Goal: Task Accomplishment & Management: Complete application form

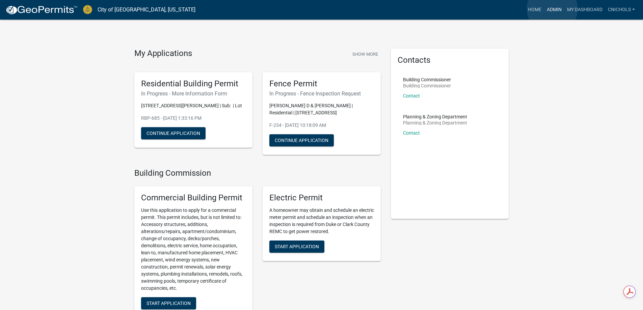
click at [552, 9] on link "Admin" at bounding box center [554, 9] width 20 height 13
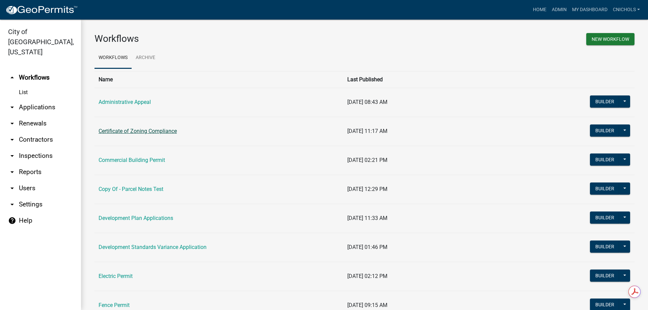
click at [125, 129] on link "Certificate of Zoning Compliance" at bounding box center [137, 131] width 78 height 6
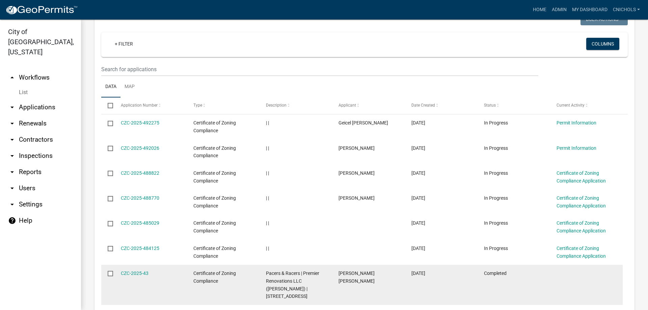
scroll to position [270, 0]
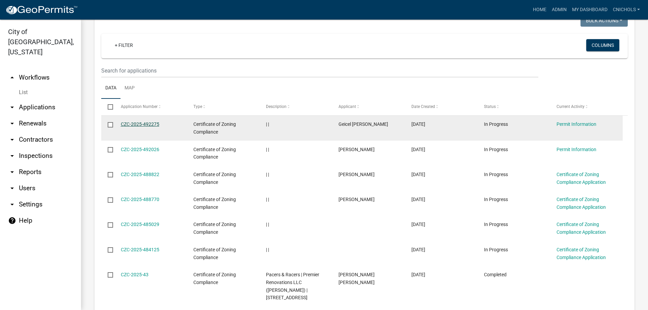
click at [142, 121] on link "CZC-2025-492275" at bounding box center [140, 123] width 38 height 5
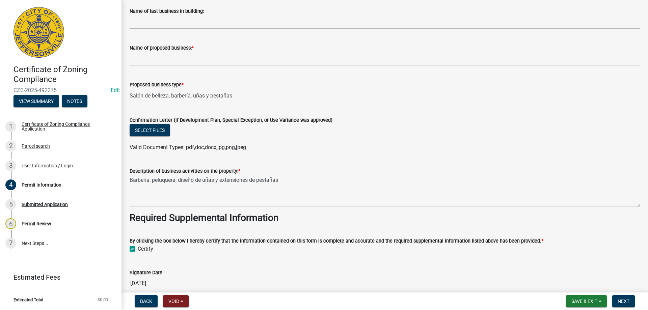
scroll to position [443, 0]
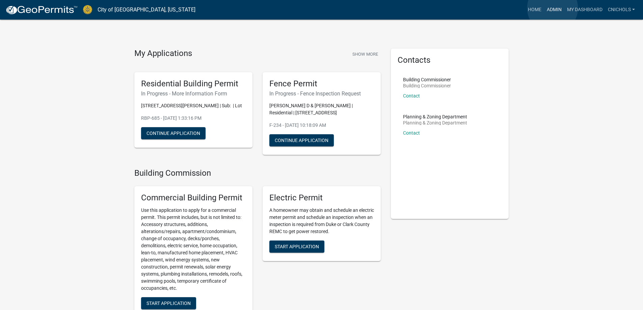
click at [552, 8] on link "Admin" at bounding box center [554, 9] width 20 height 13
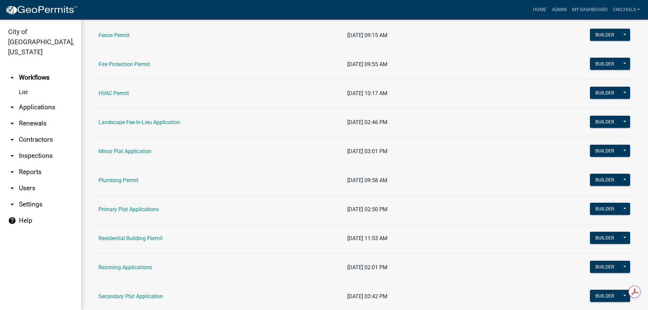
scroll to position [405, 0]
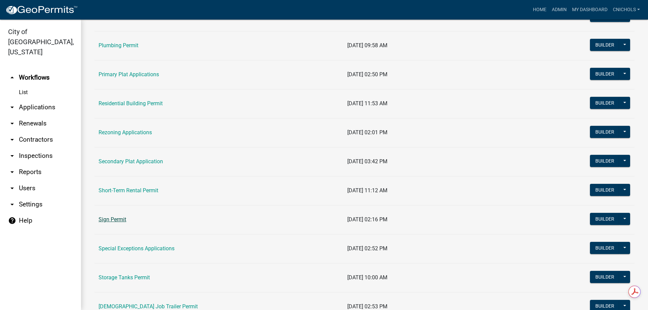
click at [104, 218] on link "Sign Permit" at bounding box center [112, 219] width 28 height 6
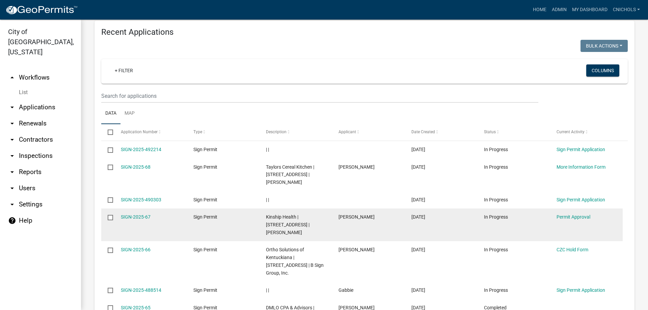
scroll to position [337, 0]
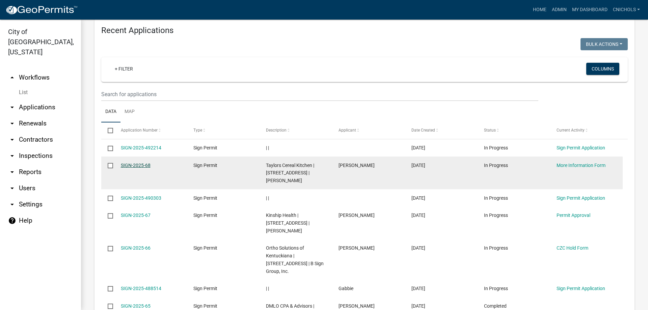
click at [130, 163] on link "SIGN-2025-68" at bounding box center [136, 165] width 30 height 5
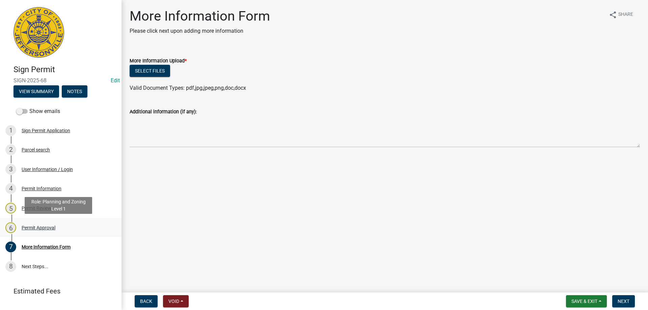
click at [36, 226] on div "Permit Approval" at bounding box center [39, 227] width 34 height 5
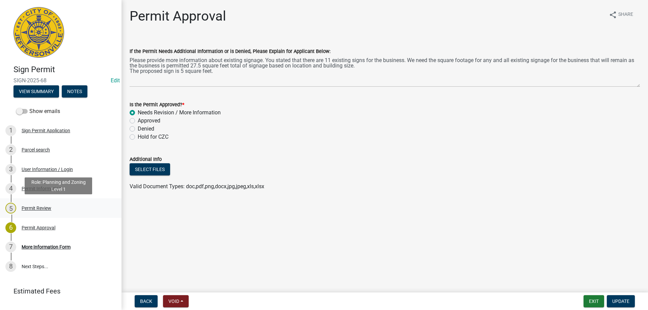
click at [34, 206] on div "Permit Review" at bounding box center [37, 208] width 30 height 5
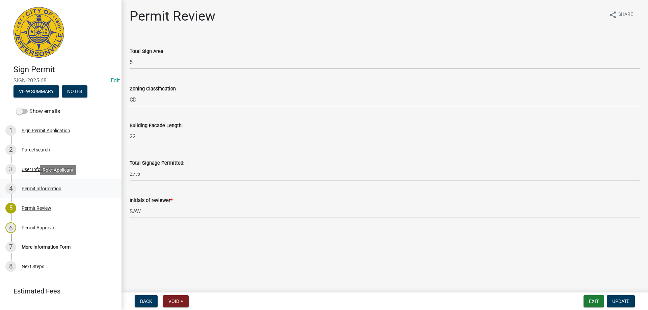
click at [29, 187] on div "Permit Information" at bounding box center [42, 188] width 40 height 5
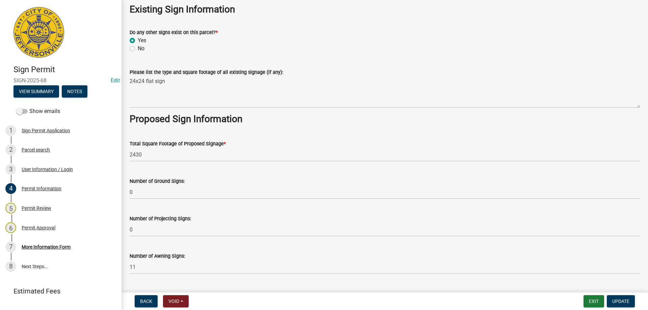
scroll to position [810, 0]
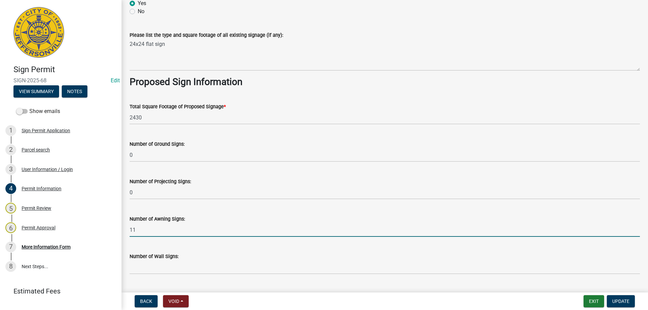
click at [142, 227] on input "11" at bounding box center [385, 230] width 510 height 14
type input "1"
click at [625, 302] on span "Update" at bounding box center [620, 301] width 17 height 5
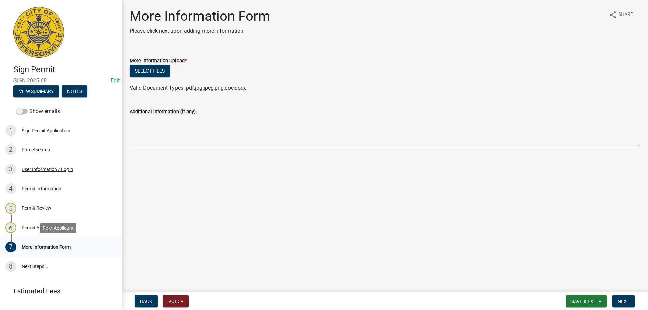
click at [37, 246] on div "More Information Form" at bounding box center [46, 247] width 49 height 5
click at [32, 224] on div "6 Permit Approval" at bounding box center [57, 227] width 105 height 11
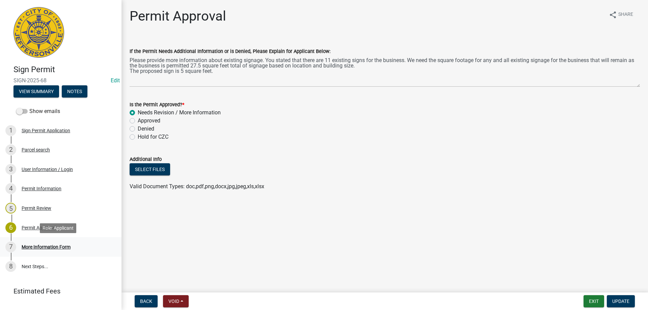
click at [35, 245] on div "More Information Form" at bounding box center [46, 247] width 49 height 5
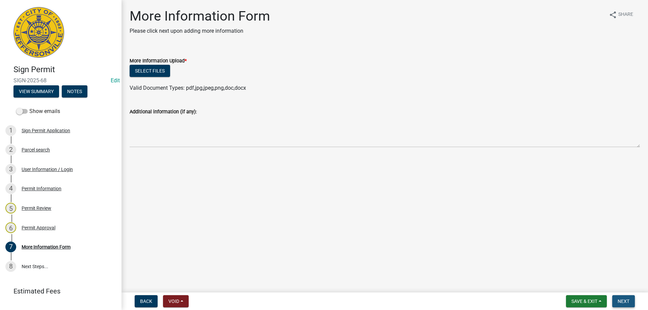
click at [623, 301] on span "Next" at bounding box center [623, 301] width 12 height 5
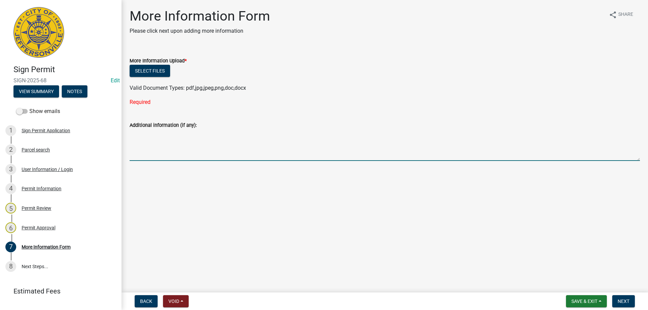
click at [141, 142] on textarea "Additional information (if any):" at bounding box center [385, 145] width 510 height 32
type textarea "We fixed it to one sign"
click at [623, 299] on span "Next" at bounding box center [623, 301] width 12 height 5
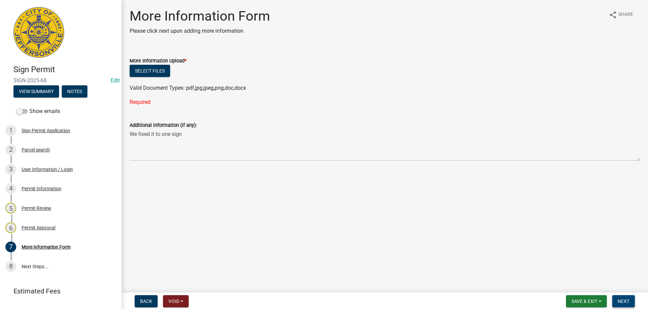
click at [623, 300] on span "Next" at bounding box center [623, 301] width 12 height 5
click at [150, 72] on button "Select files" at bounding box center [150, 71] width 40 height 12
click at [602, 302] on button "Save & Exit" at bounding box center [586, 301] width 41 height 12
click at [569, 283] on button "Save & Exit" at bounding box center [580, 284] width 54 height 16
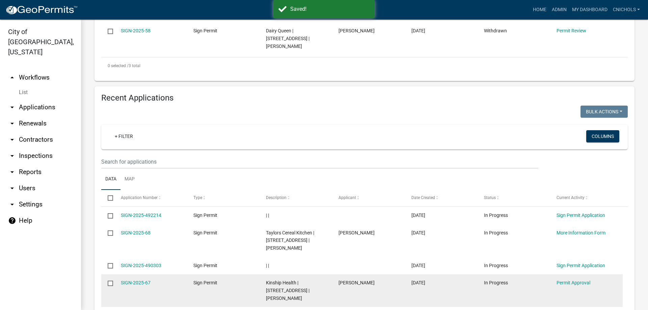
scroll to position [405, 0]
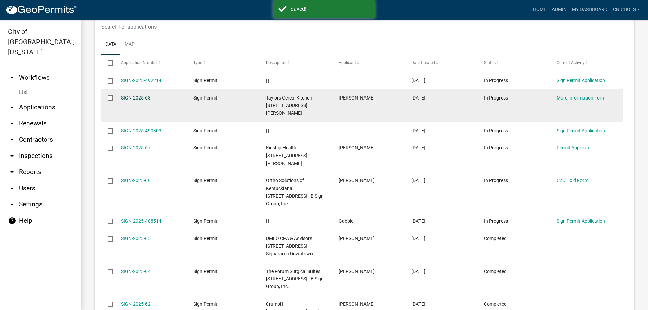
click at [131, 95] on link "SIGN-2025-68" at bounding box center [136, 97] width 30 height 5
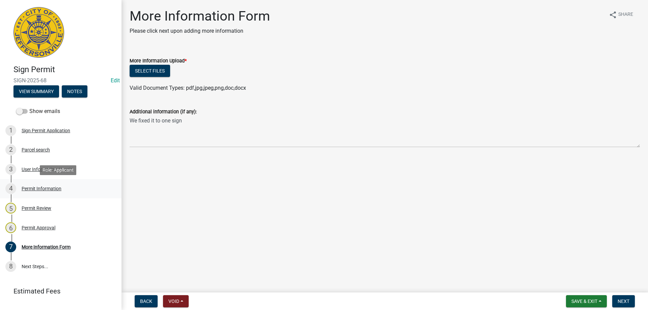
click at [31, 188] on div "Permit Information" at bounding box center [42, 188] width 40 height 5
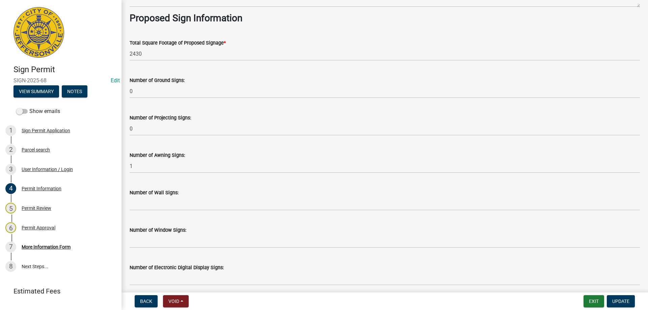
scroll to position [877, 0]
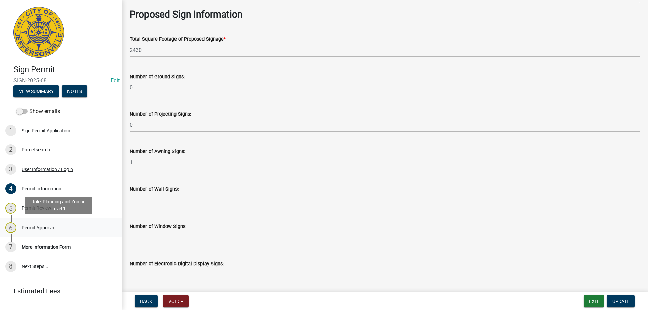
click at [25, 225] on div "Permit Approval" at bounding box center [39, 227] width 34 height 5
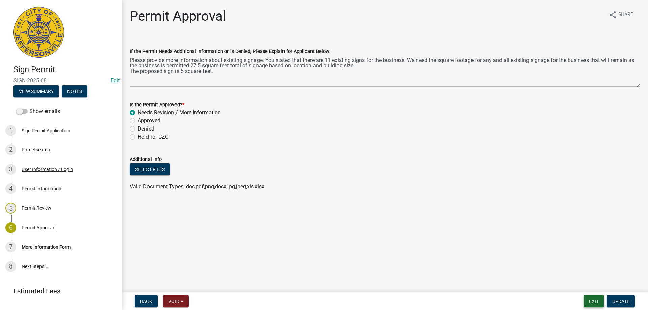
click at [594, 300] on button "Exit" at bounding box center [593, 301] width 21 height 12
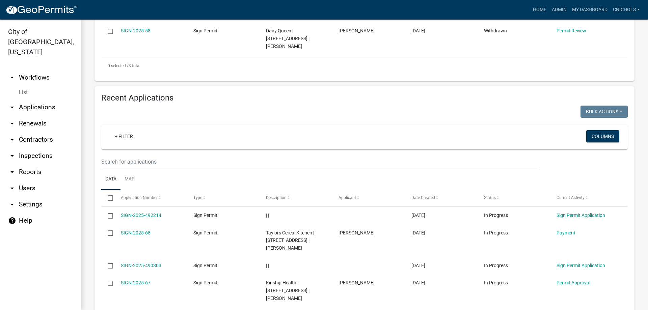
scroll to position [405, 0]
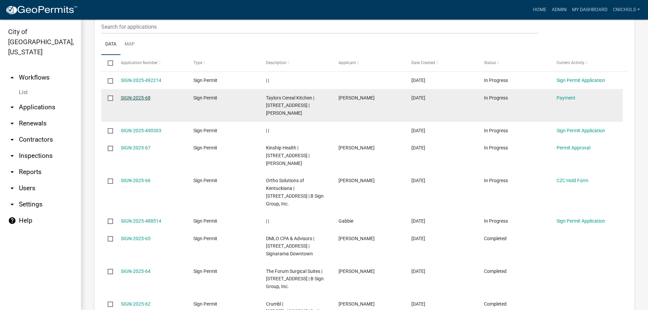
click at [136, 95] on link "SIGN-2025-68" at bounding box center [136, 97] width 30 height 5
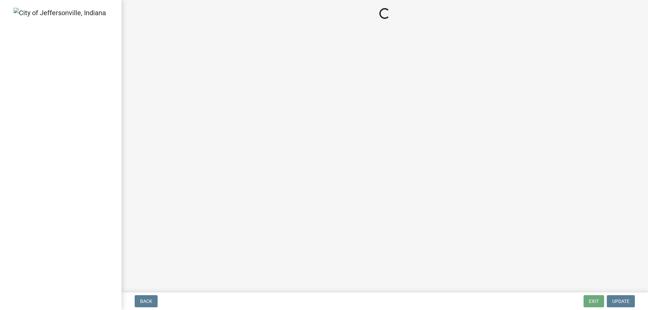
select select "3: 3"
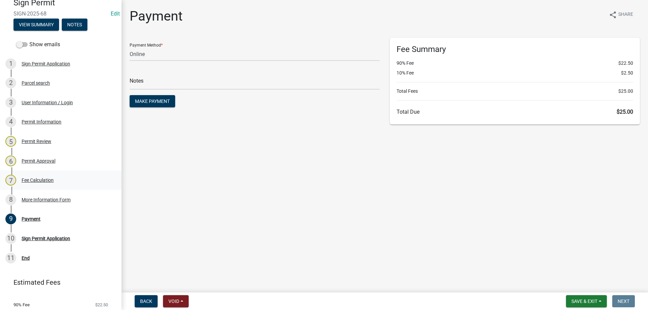
scroll to position [67, 0]
click at [34, 217] on div "Payment" at bounding box center [31, 218] width 19 height 5
click at [158, 101] on span "Make Payment" at bounding box center [152, 100] width 35 height 5
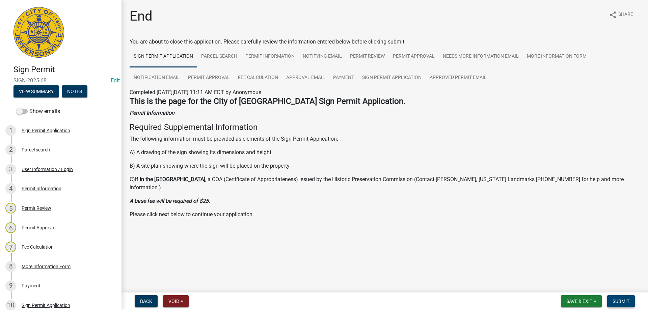
drag, startPoint x: 619, startPoint y: 301, endPoint x: 613, endPoint y: 301, distance: 5.4
click at [619, 301] on span "Submit" at bounding box center [620, 301] width 17 height 5
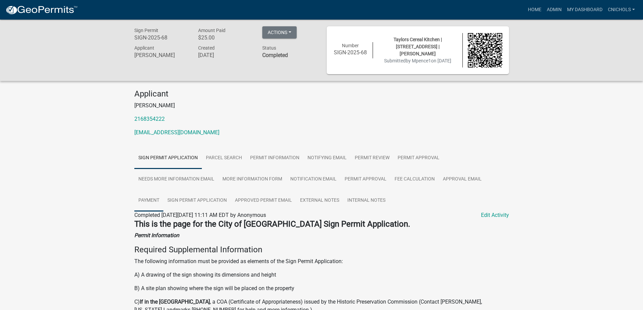
click at [152, 200] on link "Payment" at bounding box center [148, 201] width 29 height 22
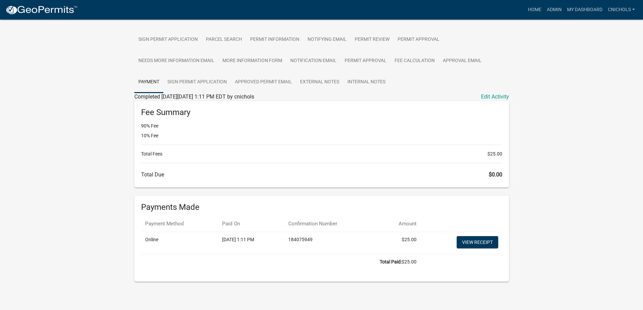
scroll to position [120, 0]
click at [471, 239] on link "View receipt" at bounding box center [476, 242] width 41 height 12
